Goal: Information Seeking & Learning: Check status

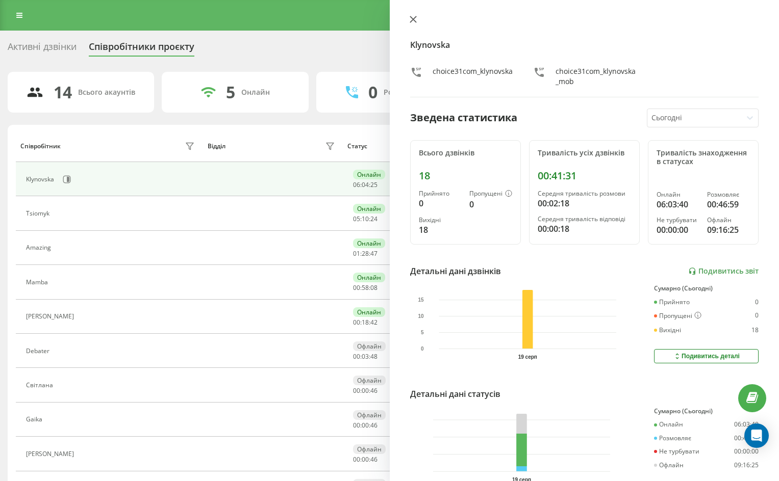
click at [411, 21] on icon at bounding box center [413, 19] width 6 height 6
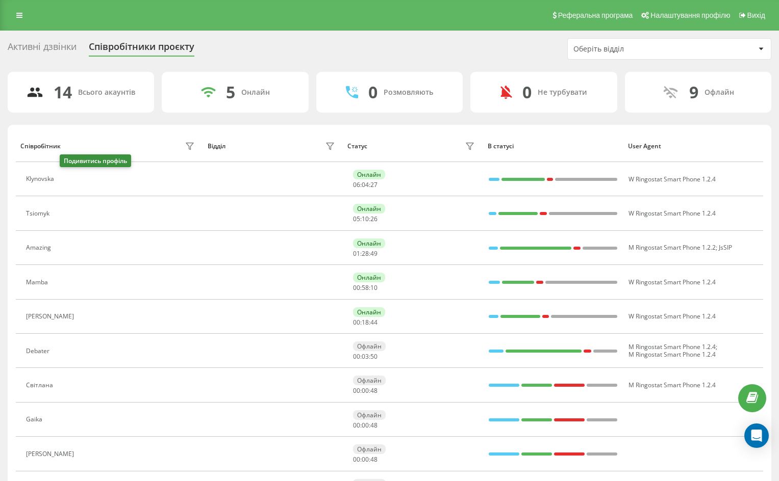
click at [68, 179] on icon at bounding box center [66, 179] width 3 height 5
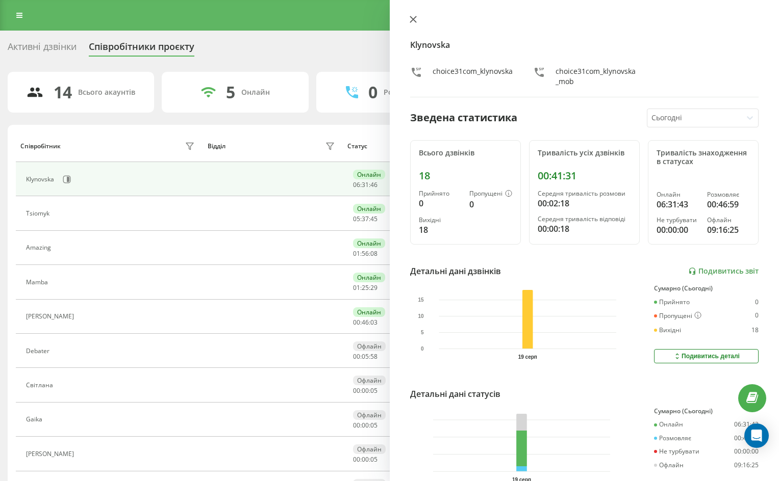
click at [412, 21] on icon at bounding box center [413, 19] width 7 height 7
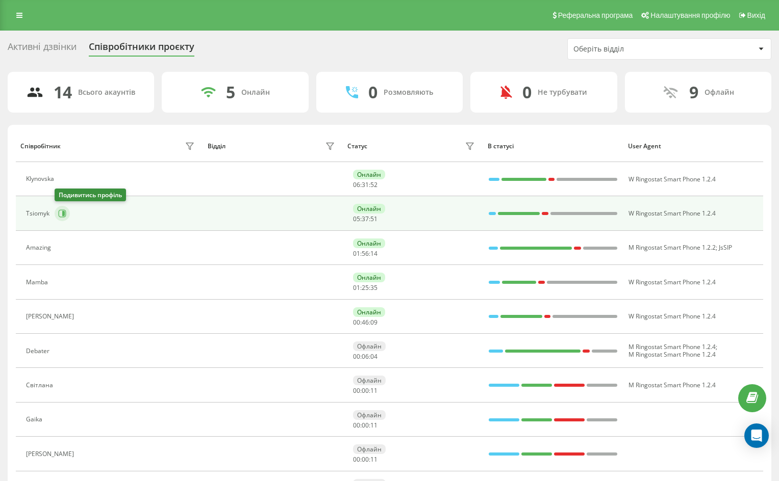
click at [63, 213] on icon at bounding box center [63, 213] width 3 height 5
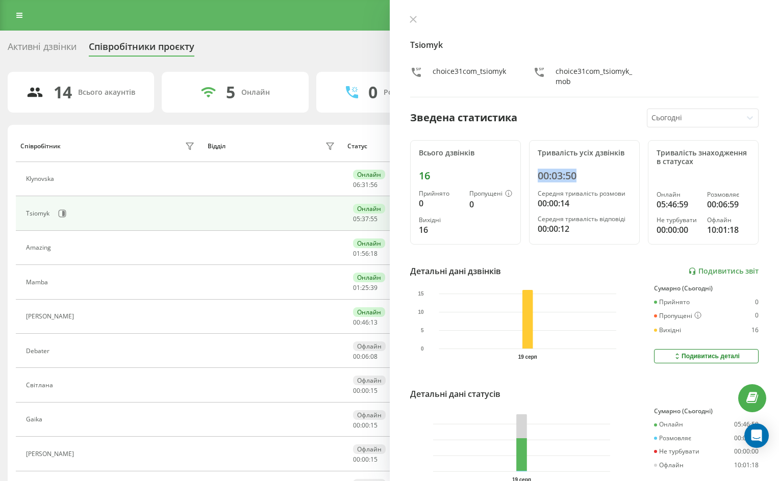
drag, startPoint x: 533, startPoint y: 174, endPoint x: 574, endPoint y: 174, distance: 41.3
click at [574, 174] on div "Тривалість усіх дзвінків 00:03:50 Середня тривалість розмови 00:00:14 Середня т…" at bounding box center [584, 192] width 111 height 105
click at [410, 21] on icon at bounding box center [413, 19] width 7 height 7
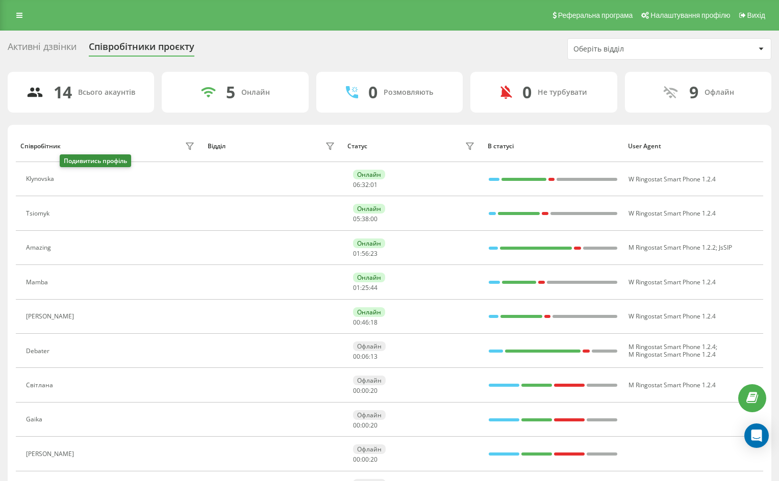
click at [69, 184] on button at bounding box center [65, 180] width 12 height 14
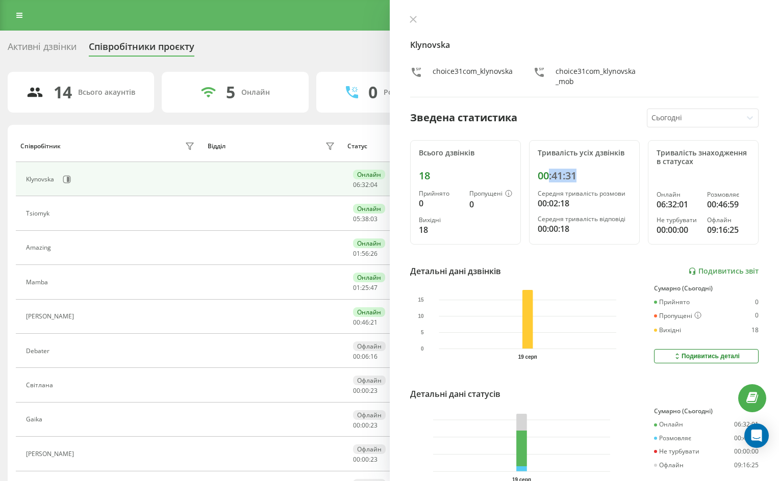
drag, startPoint x: 560, startPoint y: 176, endPoint x: 577, endPoint y: 178, distance: 17.0
click at [577, 178] on div "00:41:31" at bounding box center [584, 176] width 93 height 12
click at [410, 20] on icon at bounding box center [413, 19] width 7 height 7
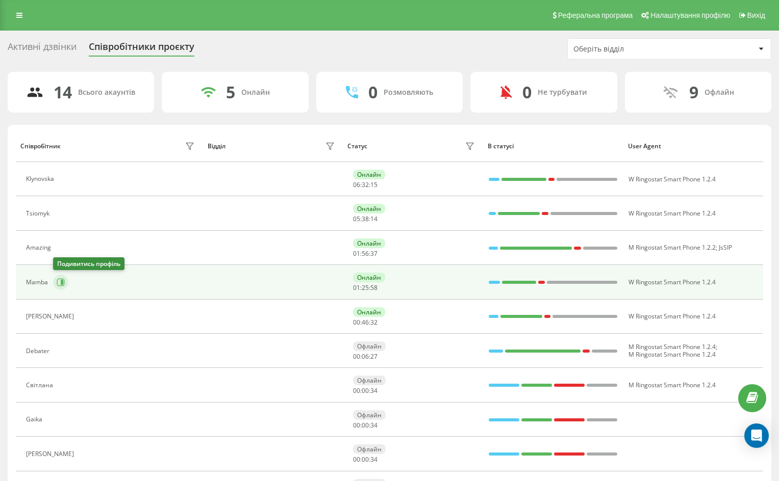
click at [58, 286] on icon at bounding box center [61, 282] width 8 height 8
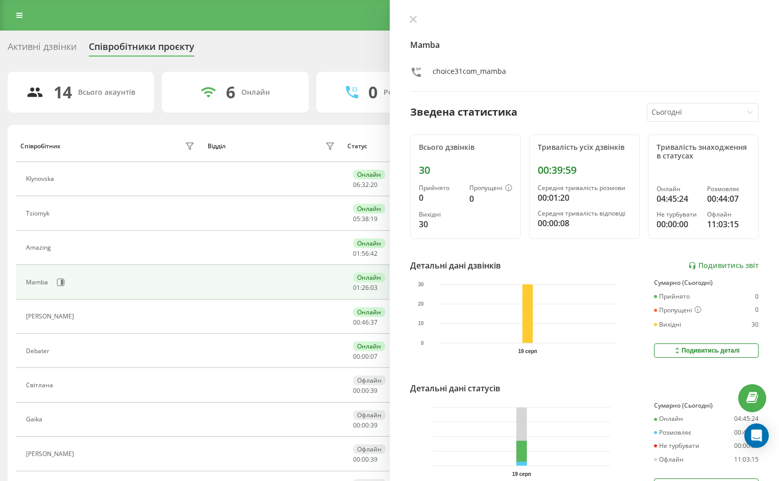
click at [413, 20] on icon at bounding box center [413, 19] width 7 height 7
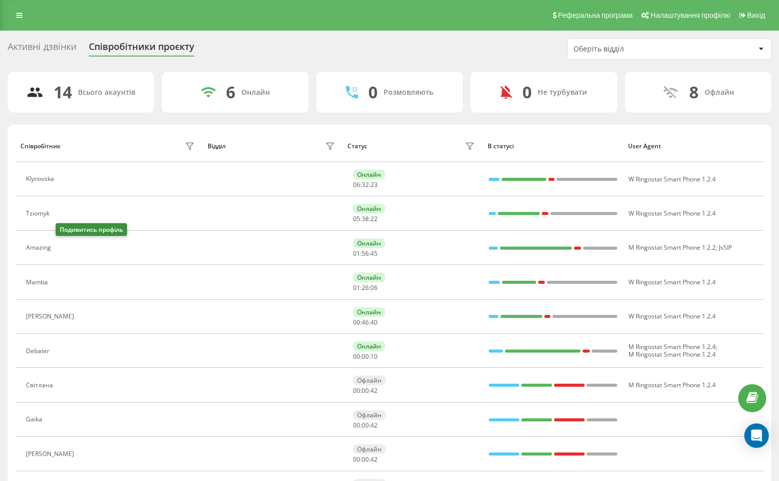
click at [66, 251] on icon at bounding box center [62, 248] width 8 height 8
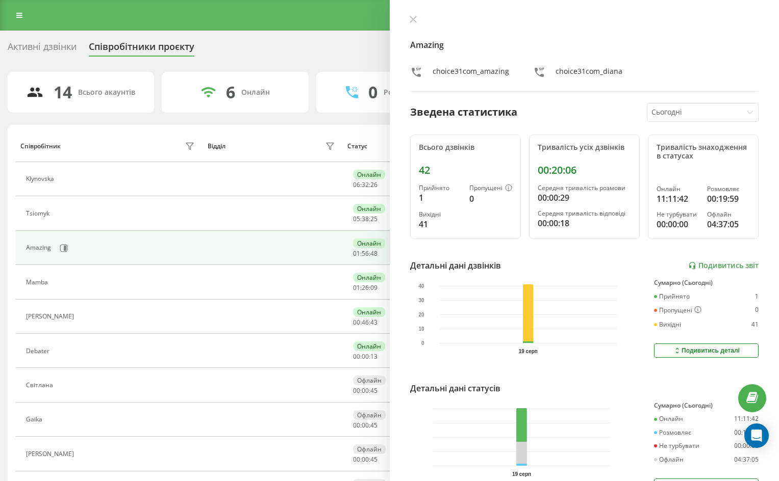
click at [412, 20] on icon at bounding box center [413, 19] width 7 height 7
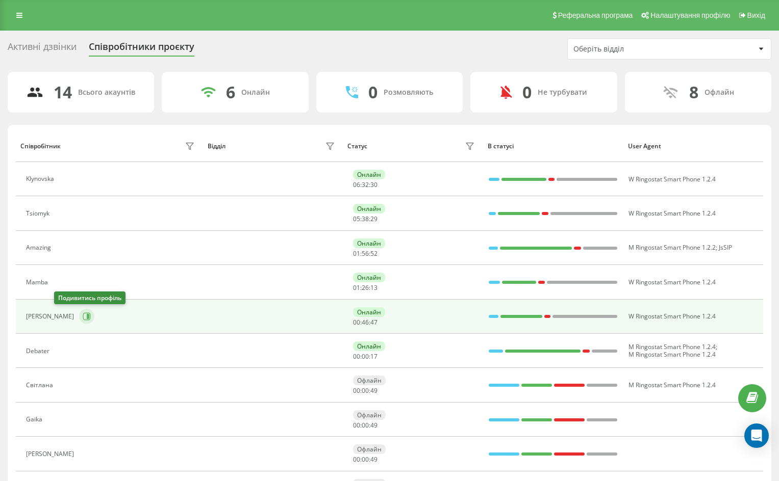
click at [87, 317] on icon at bounding box center [88, 316] width 3 height 5
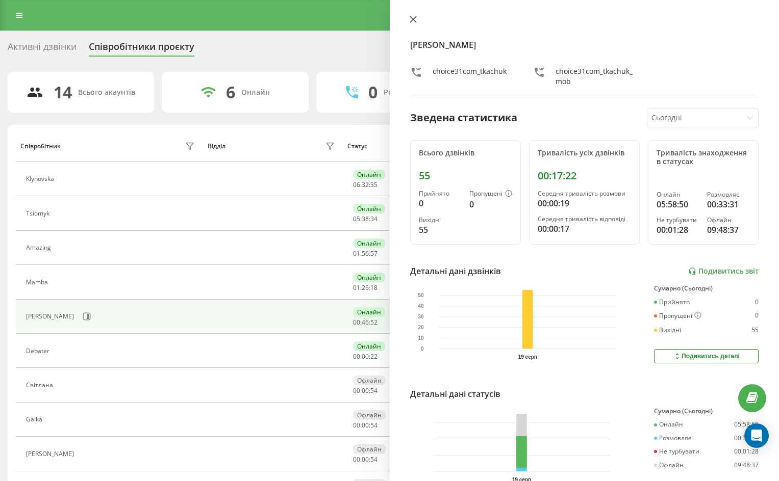
click at [414, 21] on icon at bounding box center [413, 19] width 7 height 7
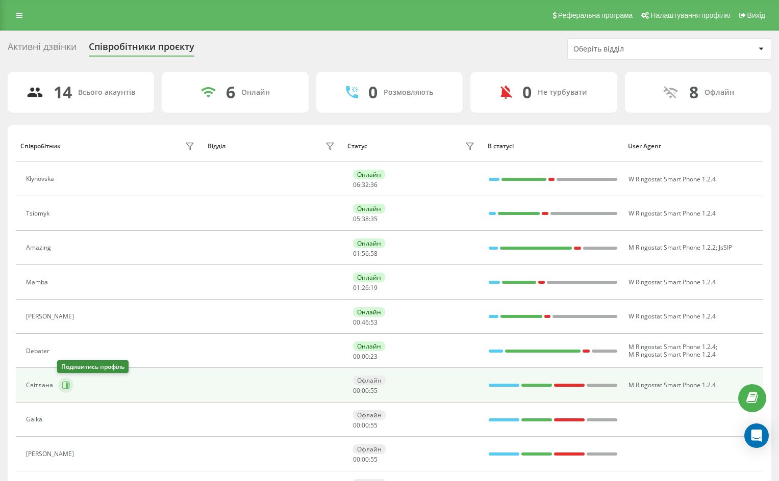
click at [66, 385] on icon at bounding box center [67, 385] width 3 height 5
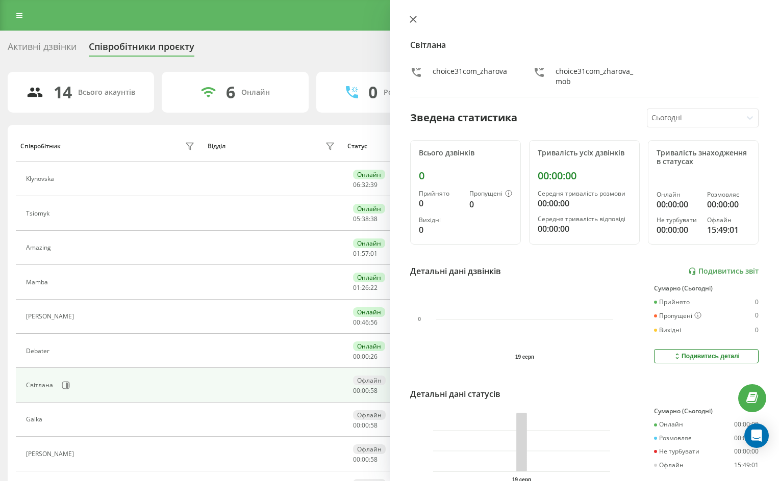
click at [411, 18] on icon at bounding box center [413, 19] width 7 height 7
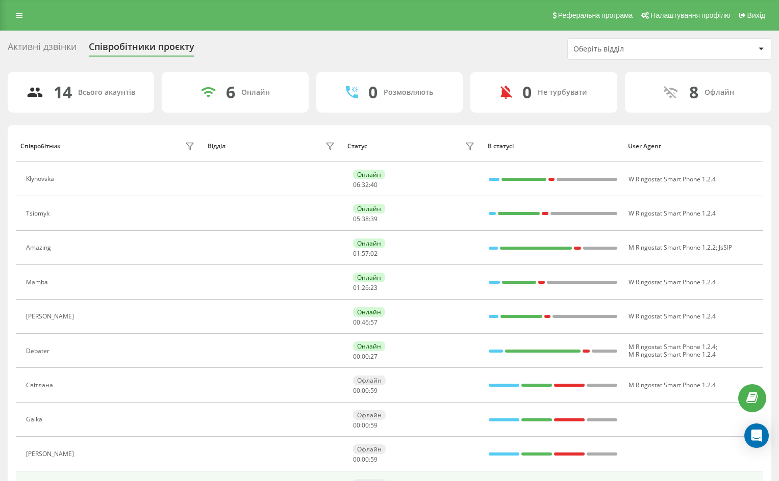
scroll to position [102, 0]
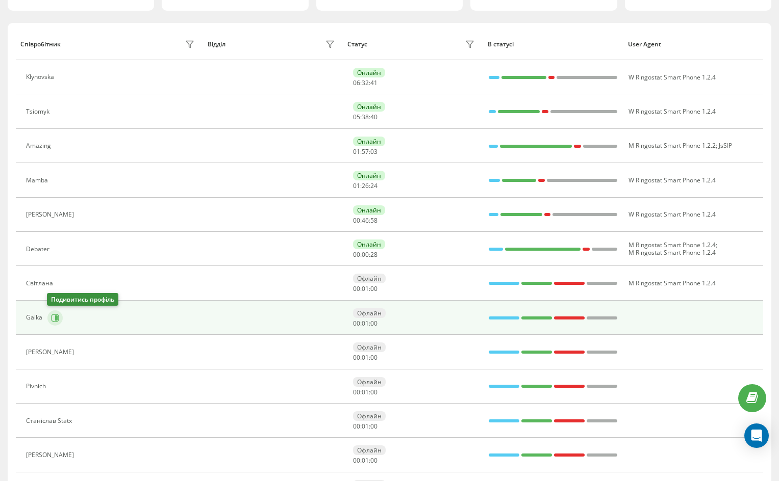
click at [55, 321] on icon at bounding box center [56, 318] width 8 height 8
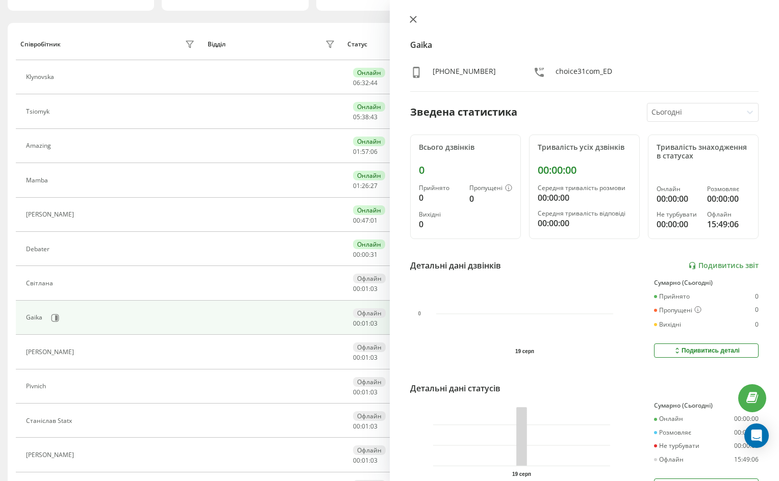
click at [412, 23] on button at bounding box center [412, 20] width 13 height 10
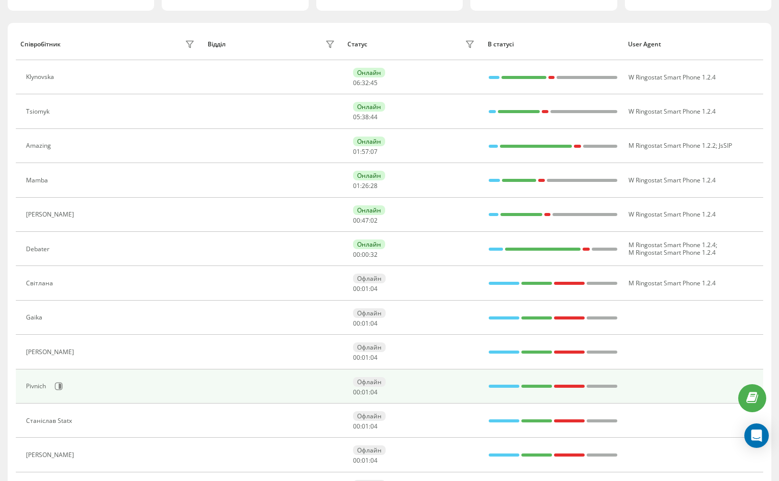
scroll to position [200, 0]
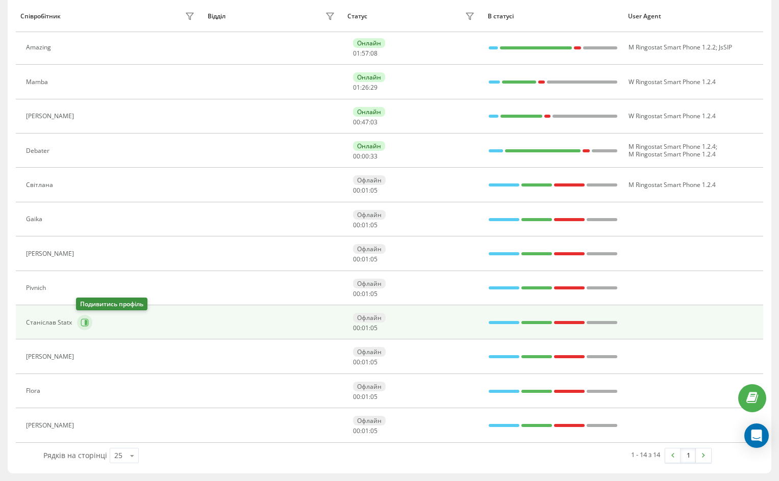
click at [81, 321] on icon at bounding box center [85, 323] width 8 height 8
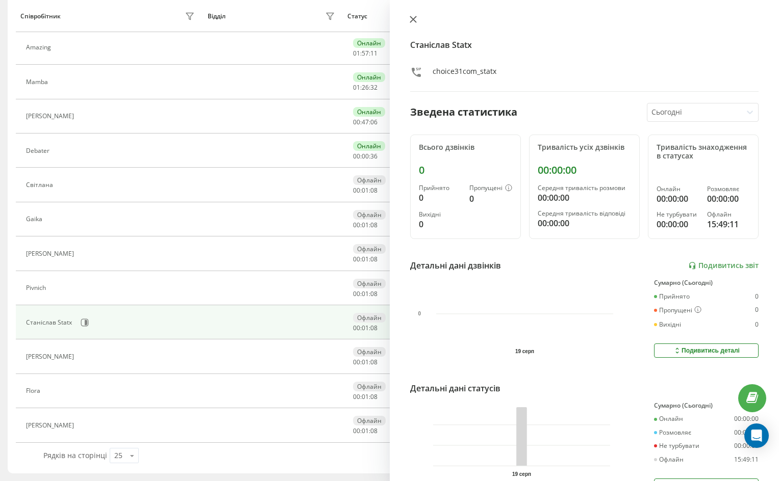
click at [414, 21] on icon at bounding box center [413, 19] width 7 height 7
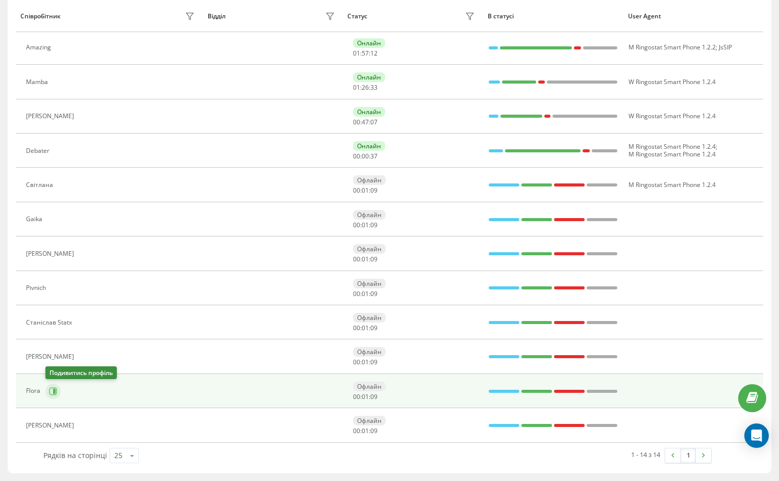
click at [54, 393] on icon at bounding box center [54, 391] width 3 height 5
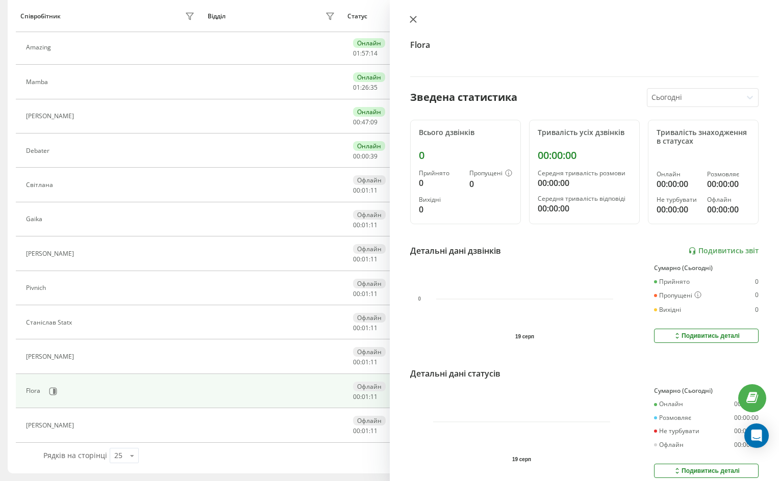
click at [414, 17] on icon at bounding box center [413, 19] width 7 height 7
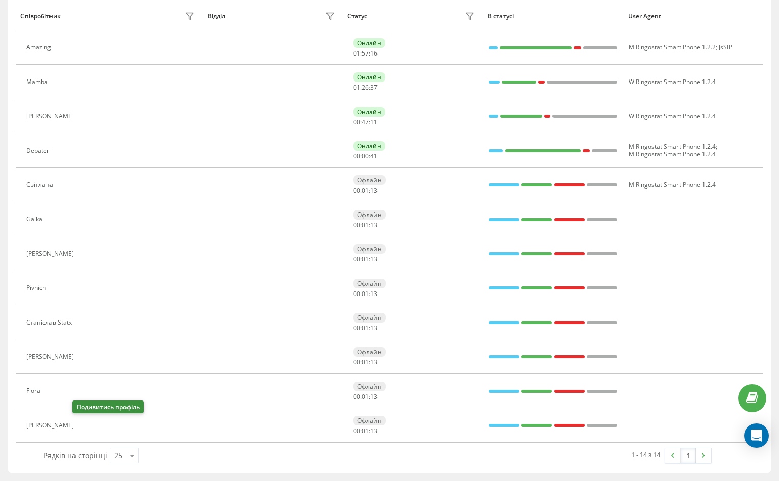
click at [85, 426] on icon at bounding box center [86, 425] width 3 height 5
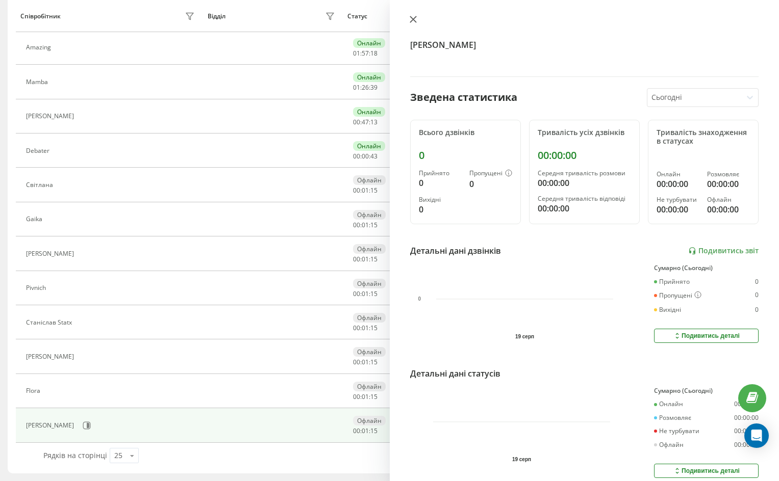
click at [412, 21] on icon at bounding box center [413, 19] width 6 height 6
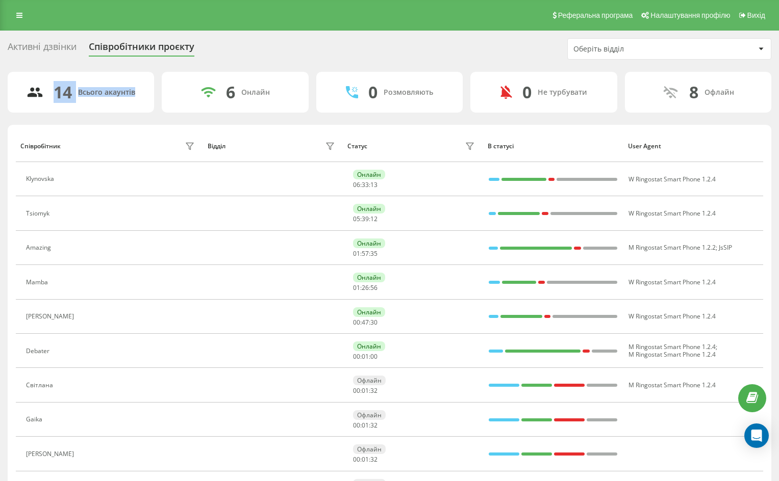
drag, startPoint x: 134, startPoint y: 92, endPoint x: 1, endPoint y: 103, distance: 133.6
click at [1, 103] on div "Активні дзвінки Співробітники проєкту Оберіть відділ 14 Всього акаунтів 6 Онлай…" at bounding box center [389, 356] width 779 height 651
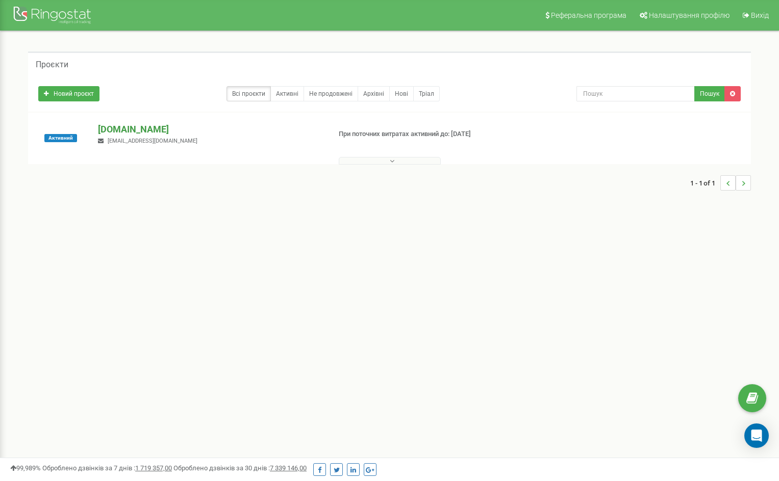
click at [141, 129] on p "[DOMAIN_NAME]" at bounding box center [210, 129] width 224 height 13
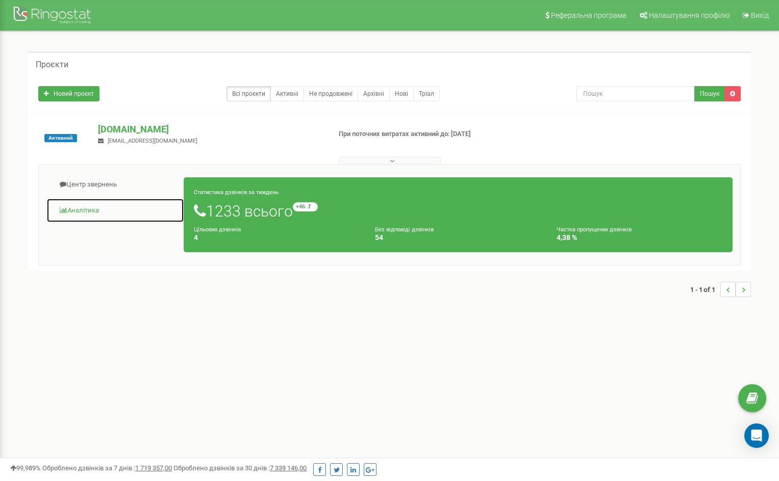
click at [65, 212] on span at bounding box center [64, 210] width 8 height 7
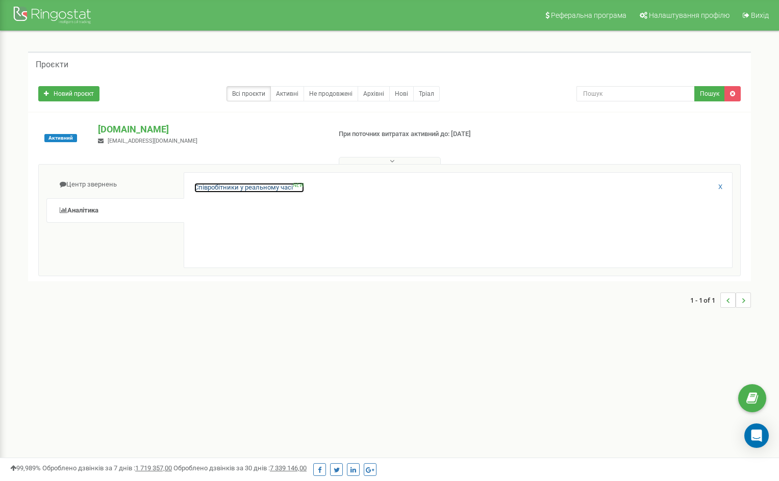
click at [215, 187] on link "Співробітники у реальному часі NEW" at bounding box center [249, 188] width 110 height 10
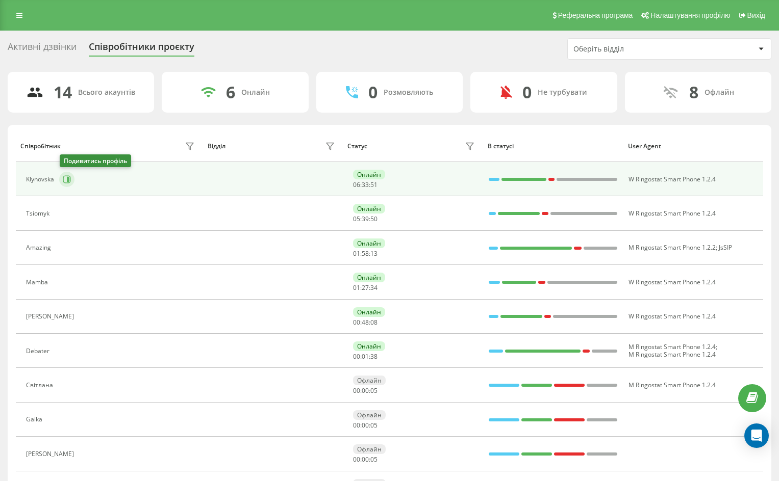
click at [67, 178] on icon at bounding box center [67, 179] width 8 height 8
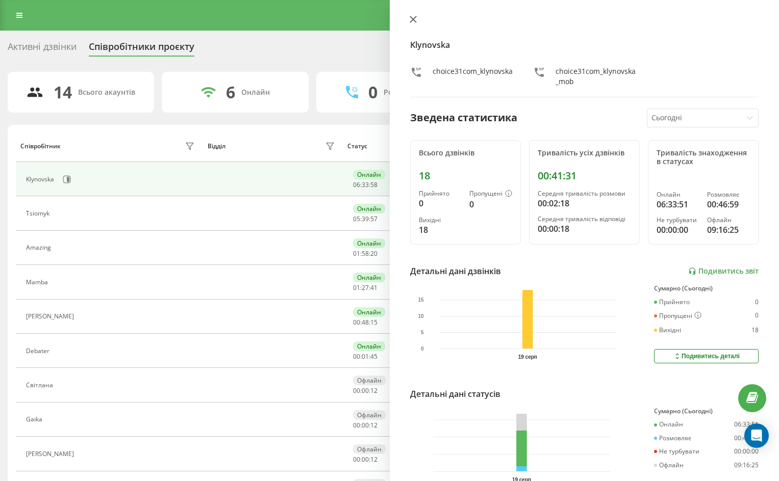
click at [412, 18] on icon at bounding box center [413, 19] width 6 height 6
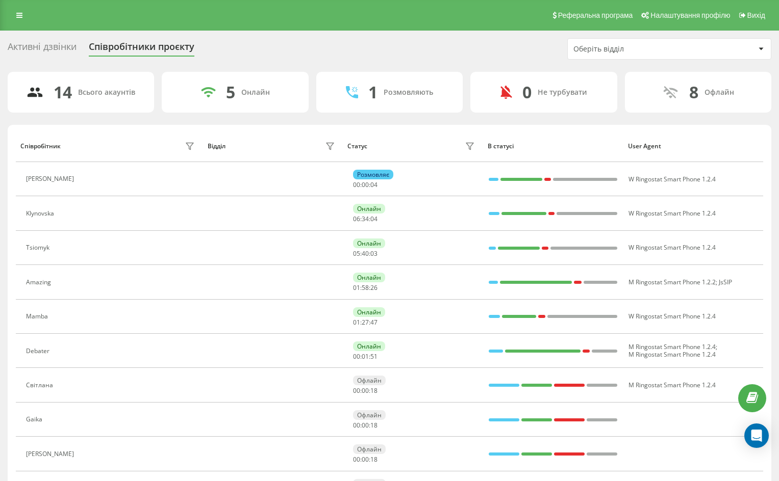
click at [39, 47] on div "Активні дзвінки" at bounding box center [42, 49] width 69 height 16
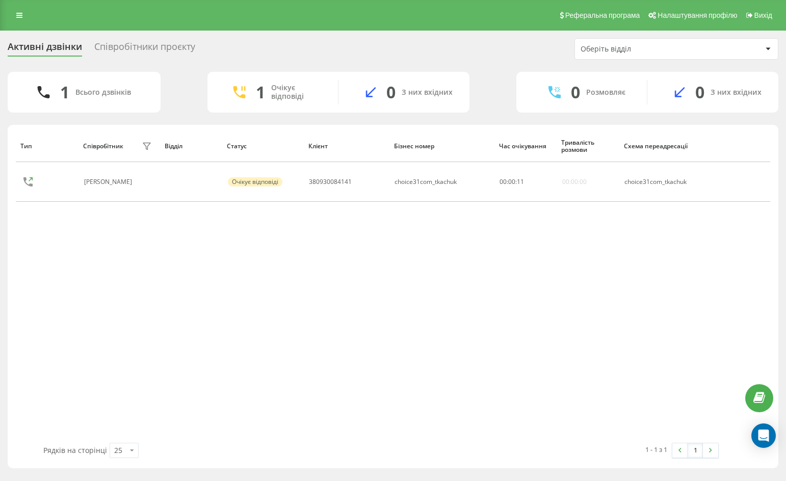
click at [134, 45] on div "Співробітники проєкту" at bounding box center [144, 49] width 101 height 16
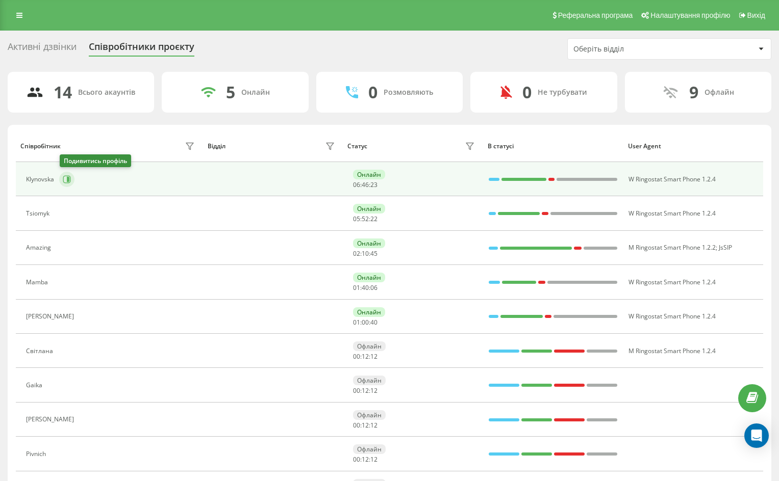
click at [68, 179] on icon at bounding box center [68, 179] width 3 height 5
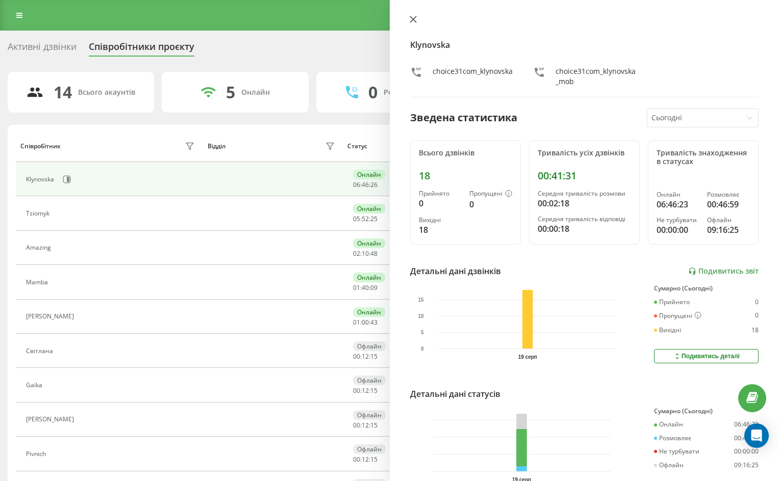
click at [413, 18] on icon at bounding box center [413, 19] width 7 height 7
